Goal: Task Accomplishment & Management: Manage account settings

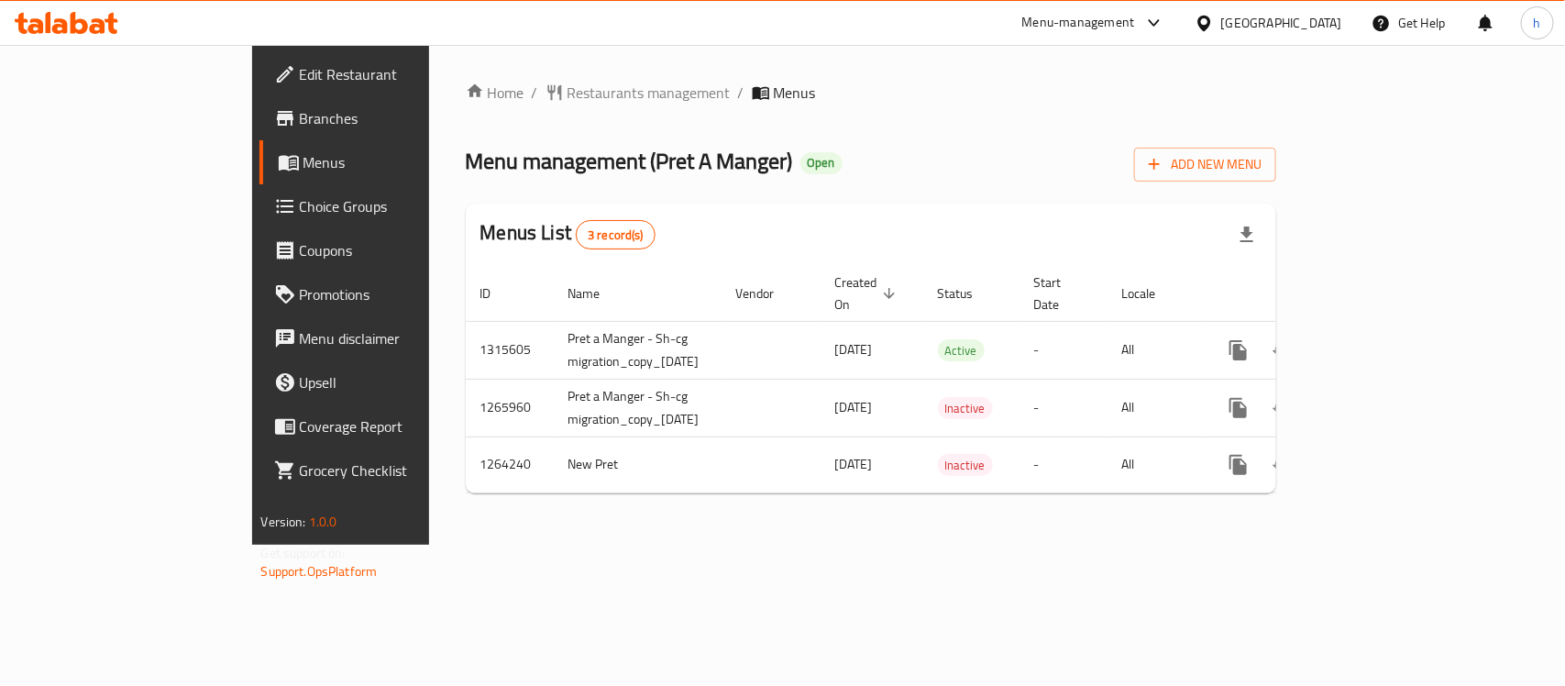
click at [83, 21] on icon at bounding box center [79, 23] width 17 height 22
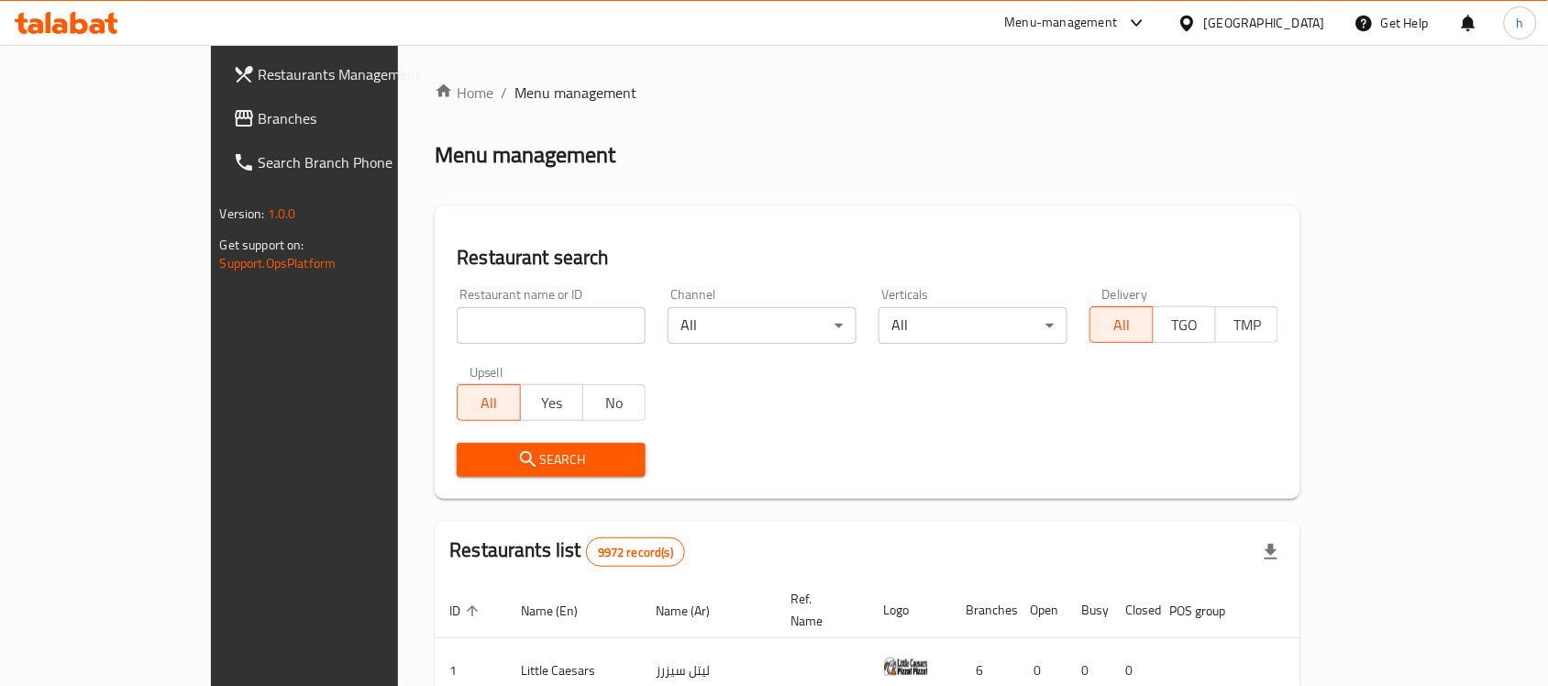
click at [259, 121] on span "Branches" at bounding box center [357, 118] width 196 height 22
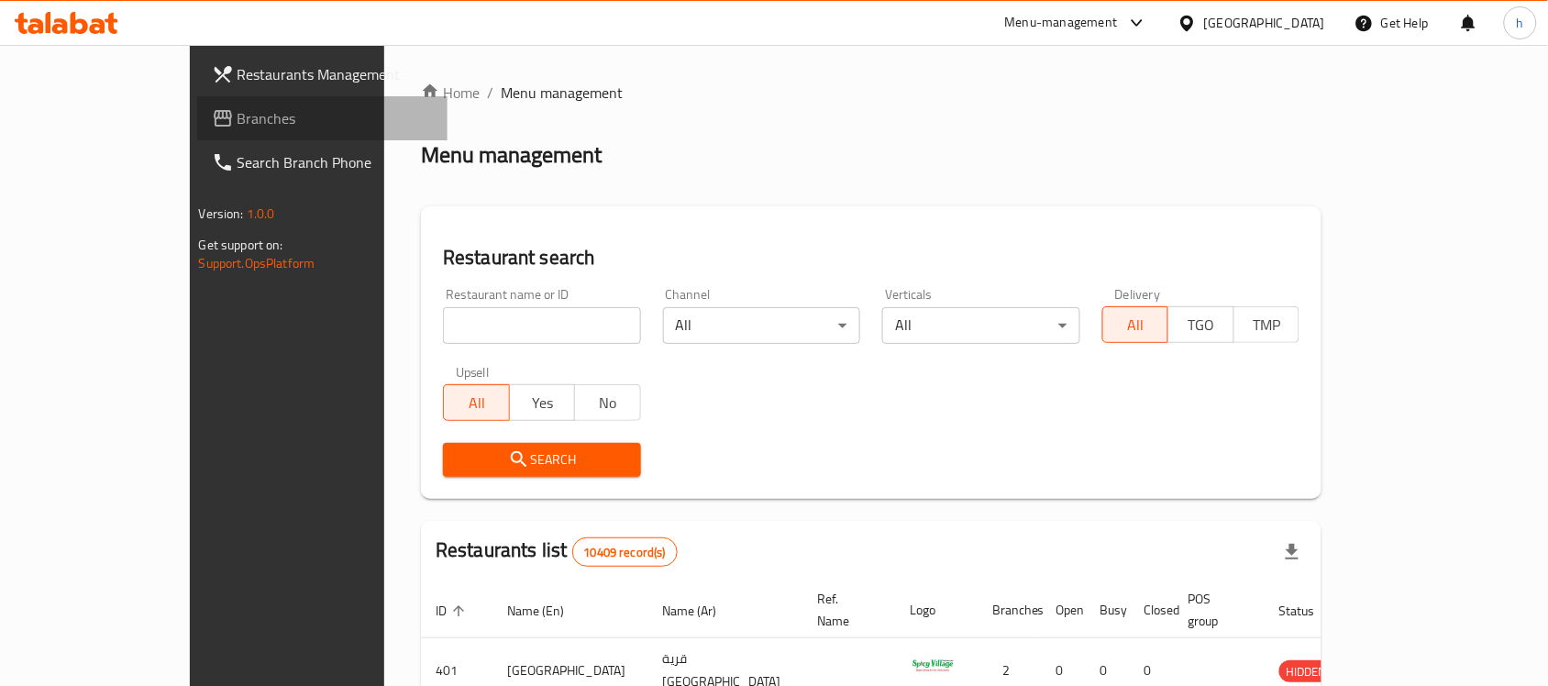
click at [197, 102] on link "Branches" at bounding box center [322, 118] width 251 height 44
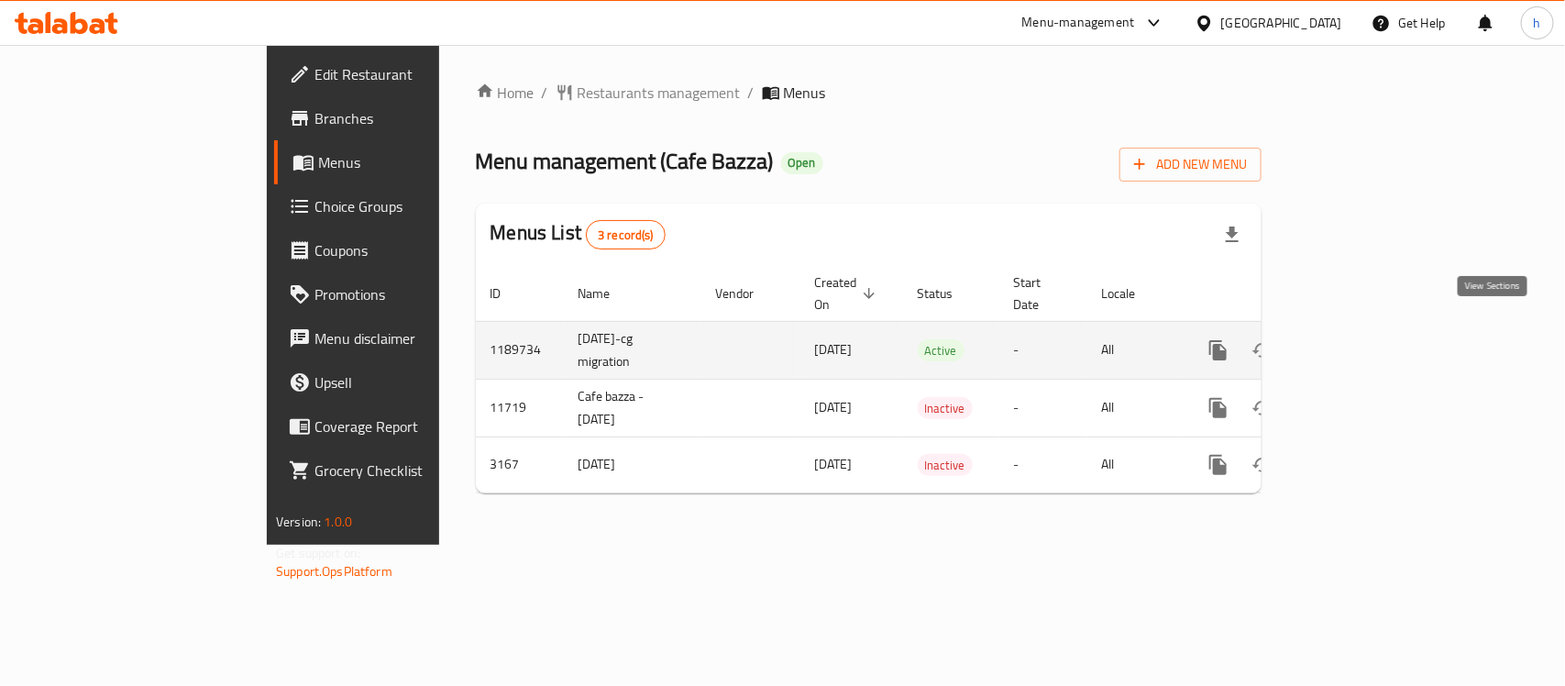
click at [1362, 339] on icon "enhanced table" at bounding box center [1351, 350] width 22 height 22
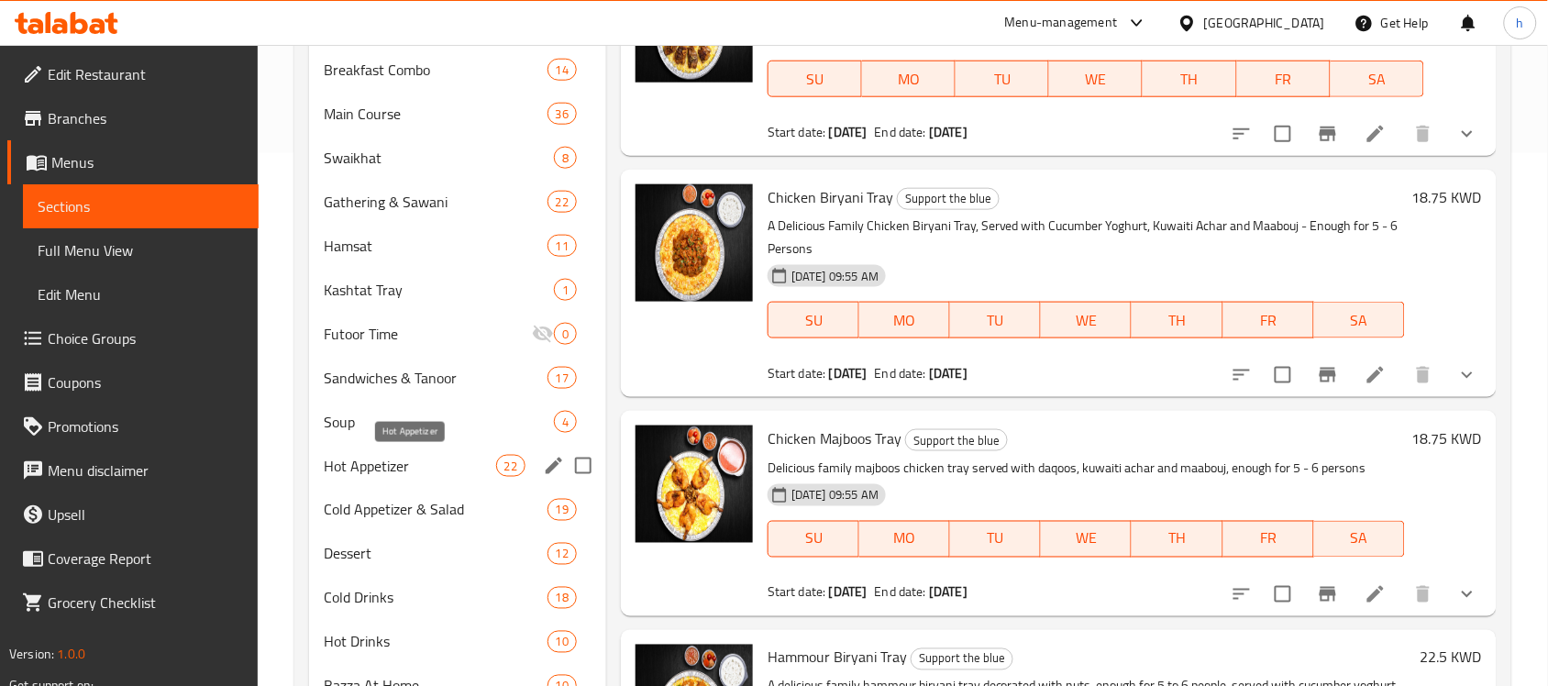
scroll to position [573, 0]
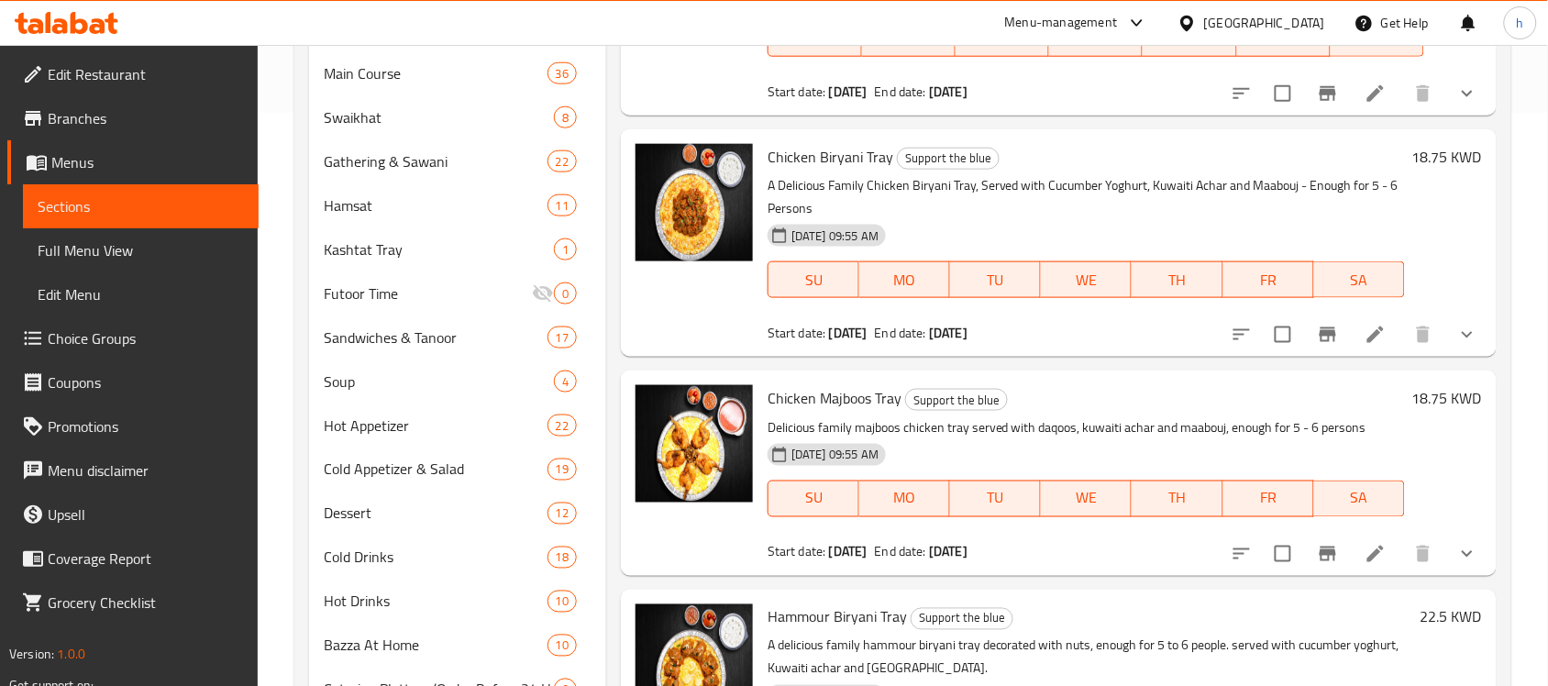
click at [84, 347] on span "Choice Groups" at bounding box center [146, 338] width 196 height 22
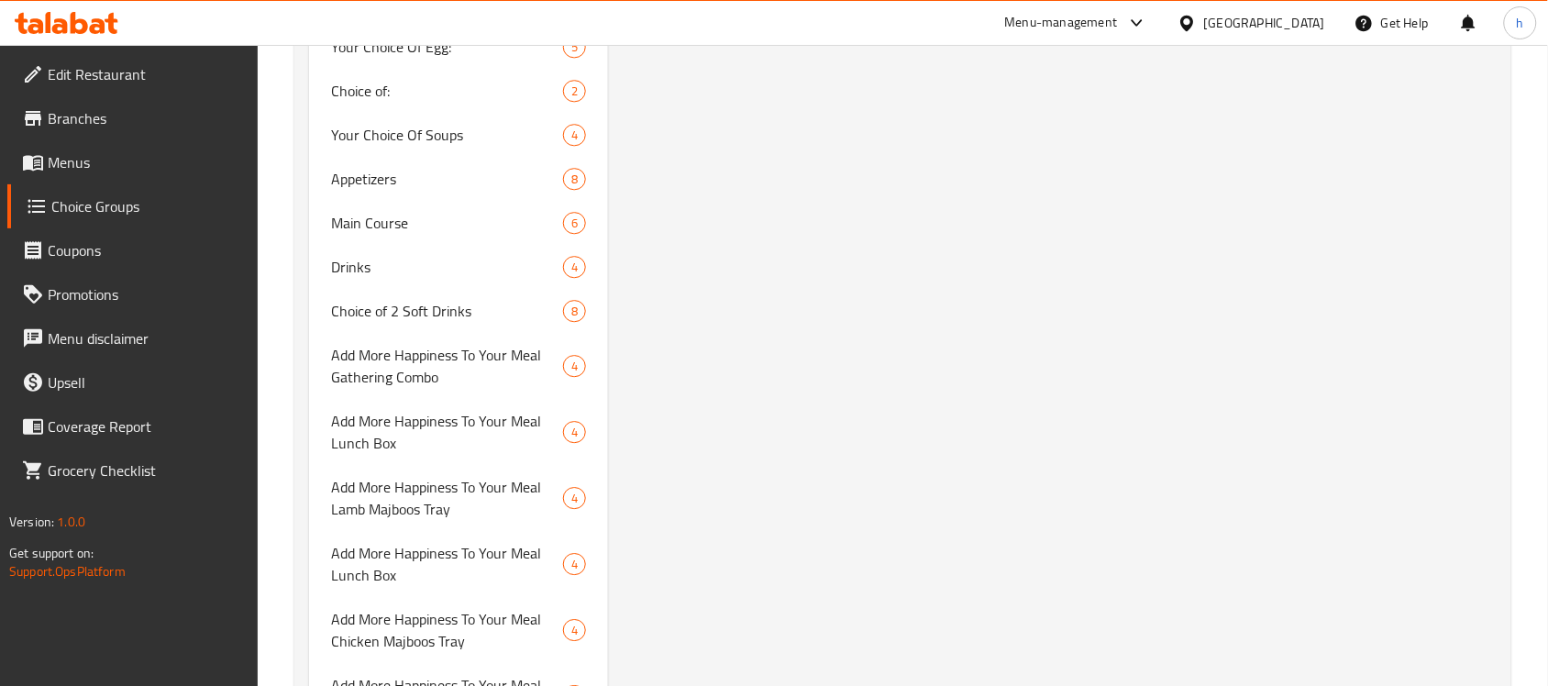
scroll to position [1490, 0]
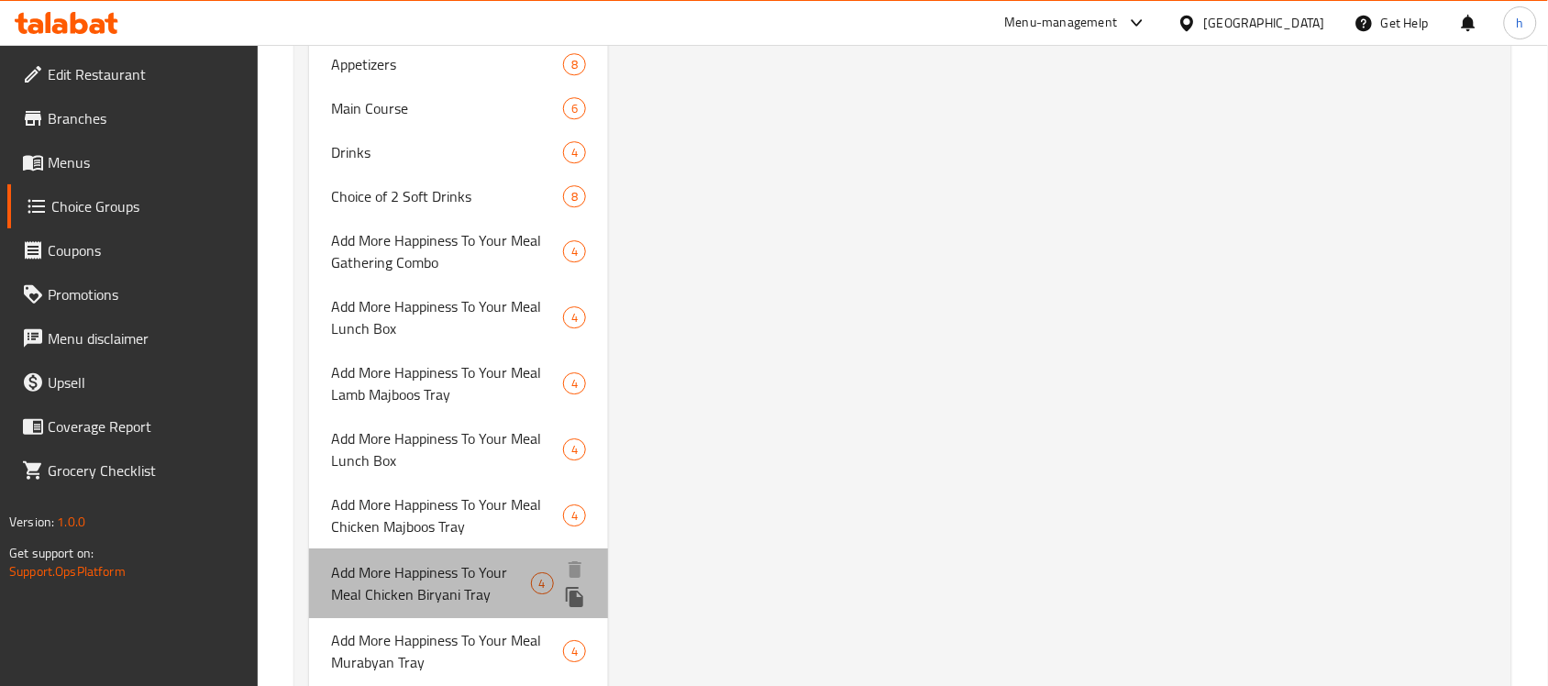
click at [386, 597] on span "Add More Happiness To Your Meal Chicken Biryani Tray" at bounding box center [430, 583] width 199 height 44
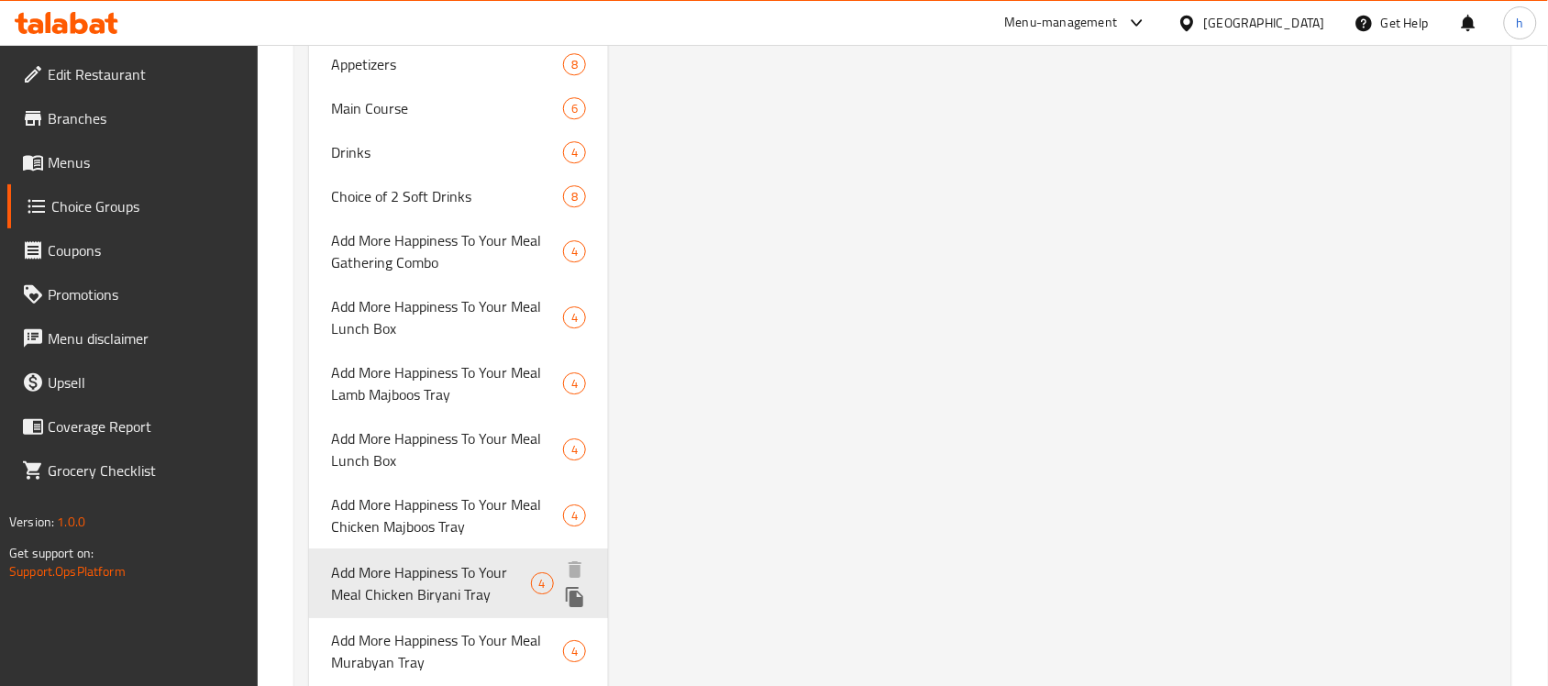
type input "Add More Happiness To Your Meal Chicken Biryani Tray"
type input "أضف المزيد من السعادة إلى وجبتك صينية دجاج برياني"
type input "0"
type input "4"
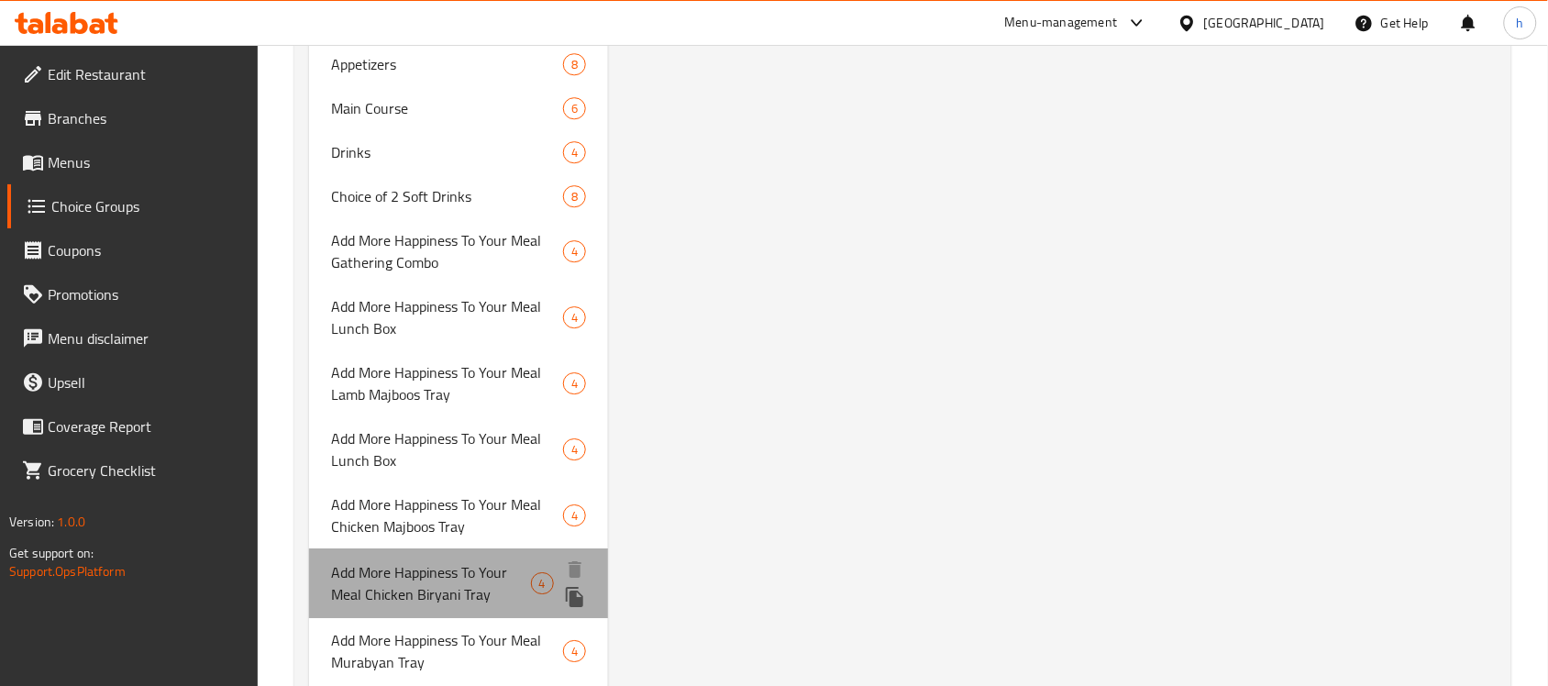
click at [394, 580] on span "Add More Happiness To Your Meal Chicken Biryani Tray" at bounding box center [430, 583] width 199 height 44
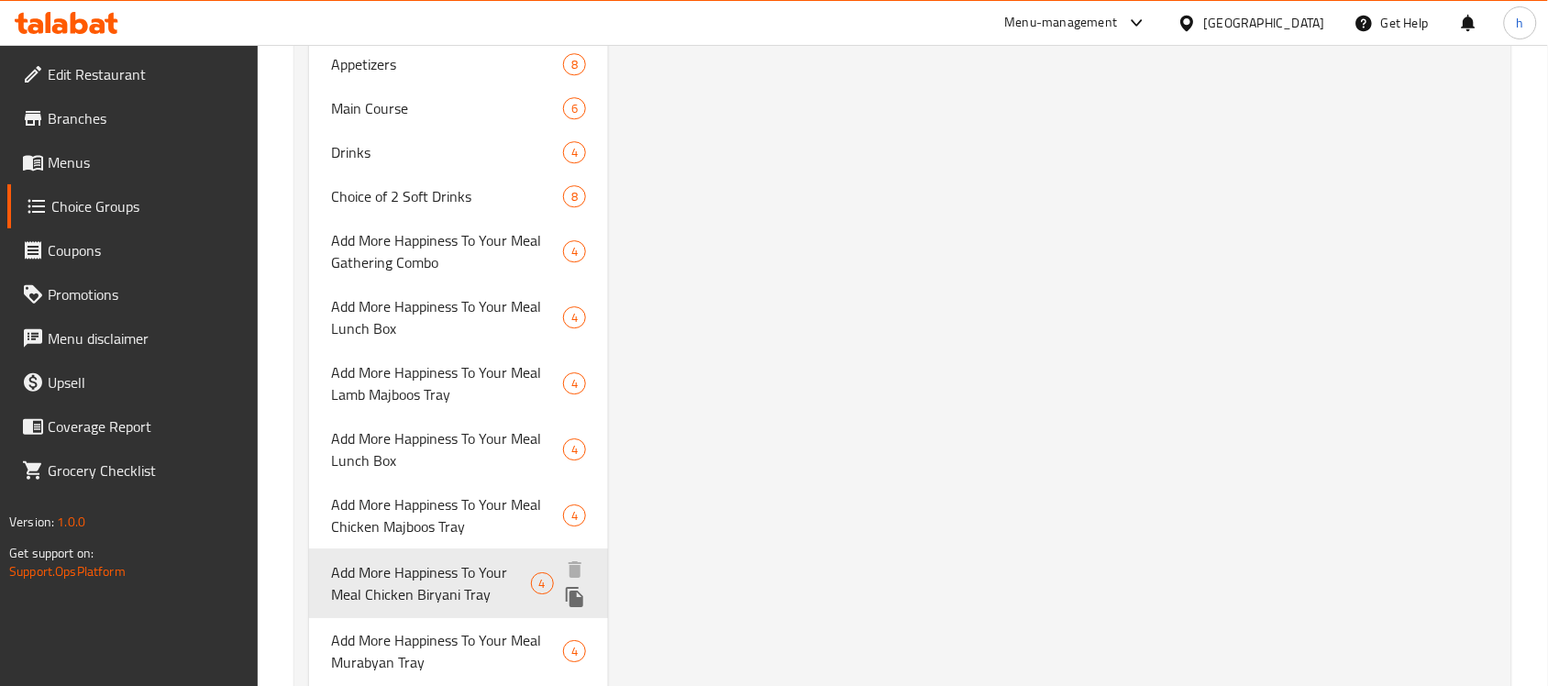
click at [394, 580] on span "Add More Happiness To Your Meal Chicken Biryani Tray" at bounding box center [430, 583] width 199 height 44
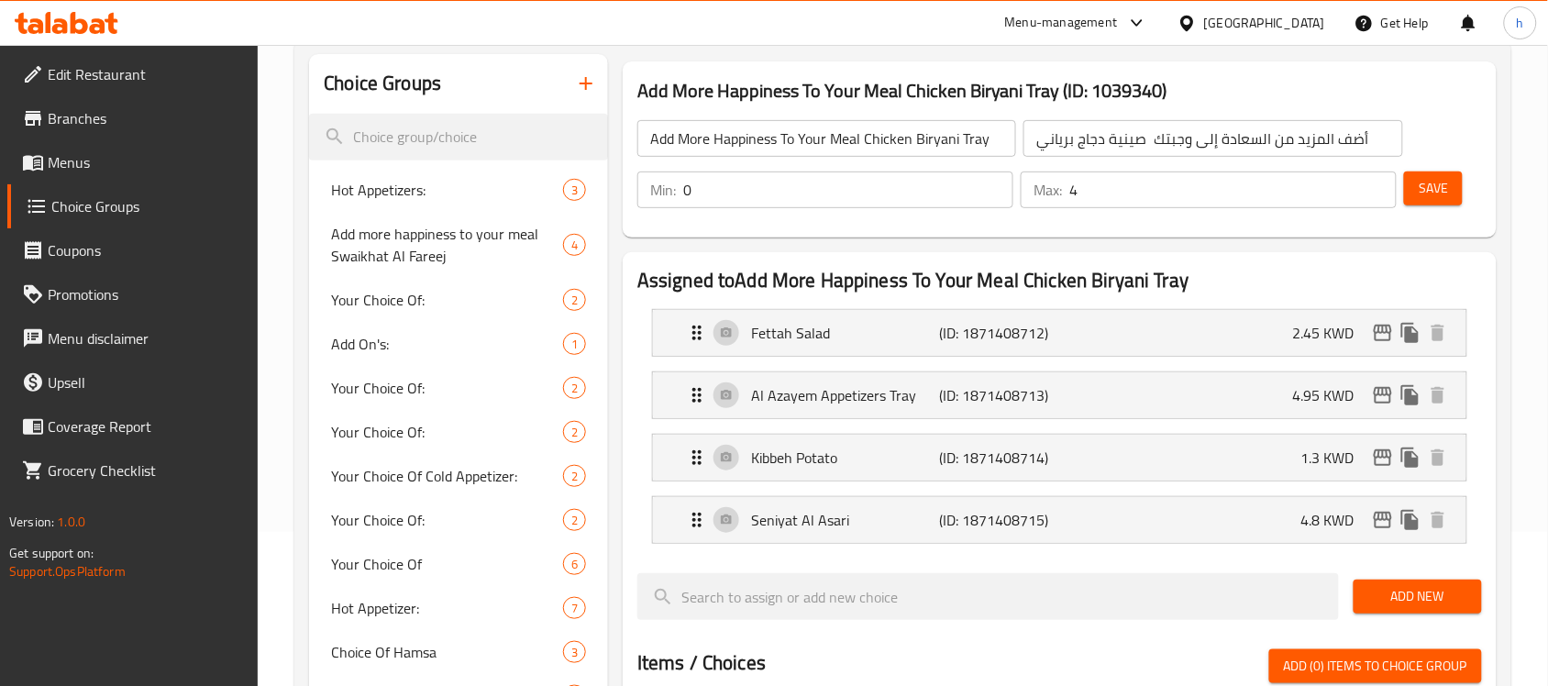
scroll to position [115, 0]
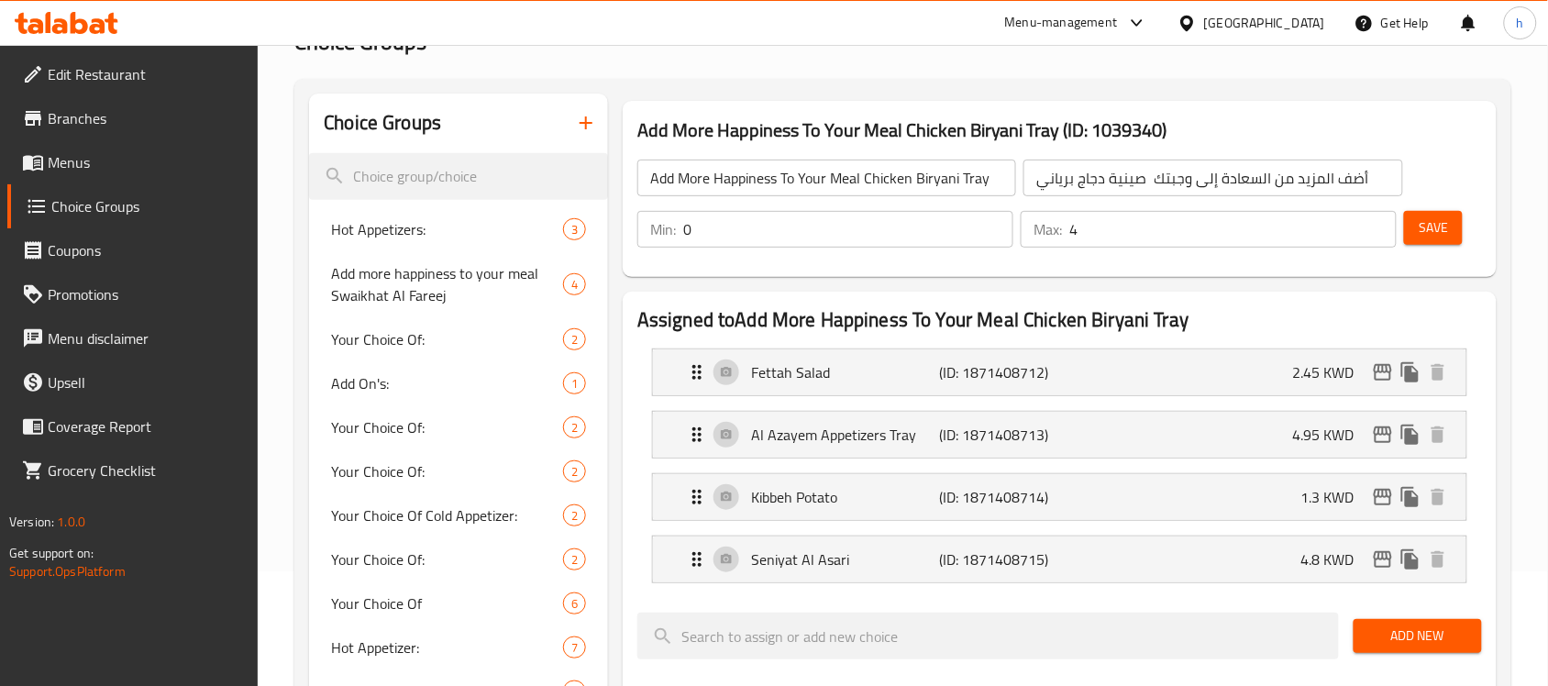
click at [60, 12] on icon at bounding box center [67, 23] width 104 height 22
